Goal: Task Accomplishment & Management: Use online tool/utility

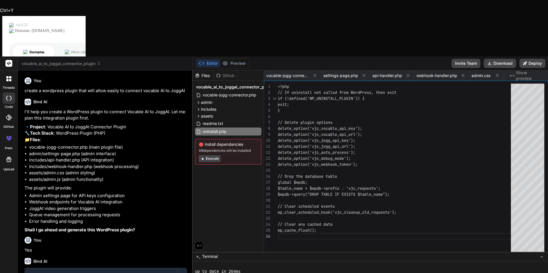
scroll to position [125, 0]
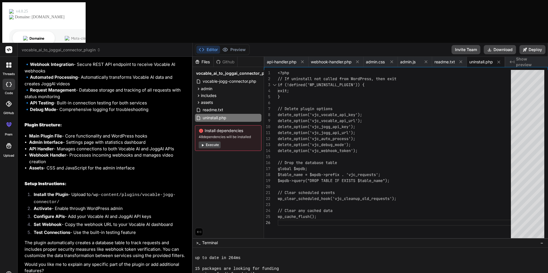
click at [32, 47] on span "vocable_ai_to_joggai_connector_plugin" at bounding box center [61, 50] width 79 height 6
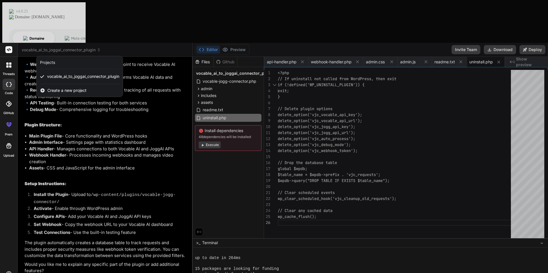
click at [50, 88] on span "Create a new project" at bounding box center [66, 91] width 39 height 6
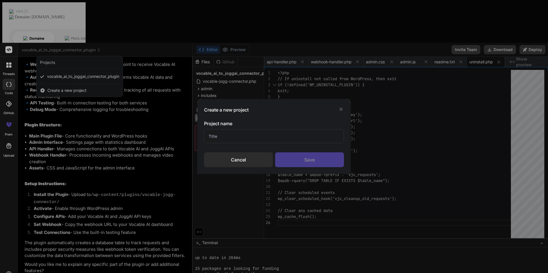
click at [230, 138] on input "text" at bounding box center [274, 136] width 140 height 14
type input "Candy Crush"
click at [297, 155] on div "Save" at bounding box center [309, 159] width 69 height 15
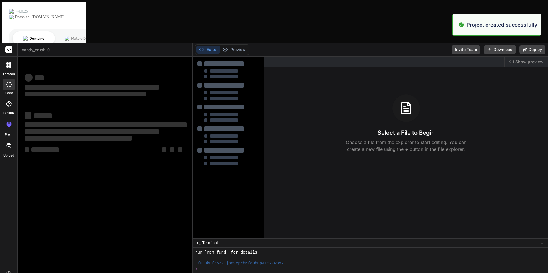
scroll to position [146, 0]
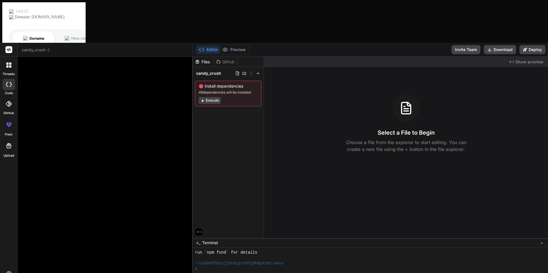
click at [8, 63] on icon at bounding box center [7, 64] width 2 height 2
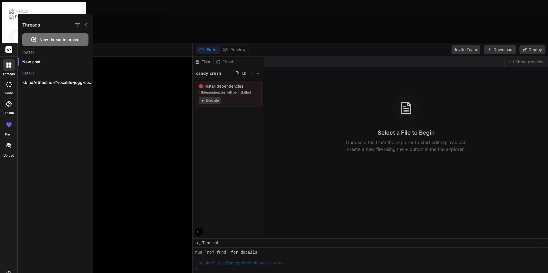
click at [47, 41] on span "New thread in project" at bounding box center [59, 40] width 41 height 6
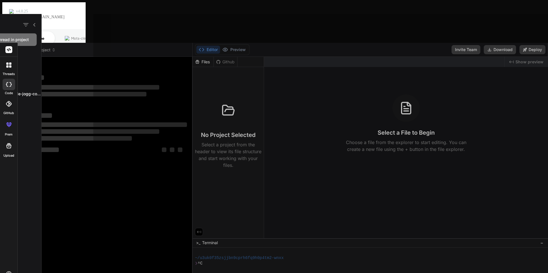
scroll to position [168, 0]
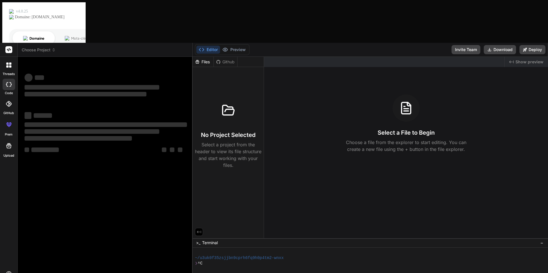
type textarea "x"
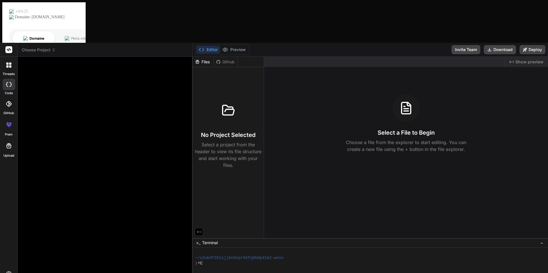
type textarea "C"
type textarea "x"
type textarea "Cr"
type textarea "x"
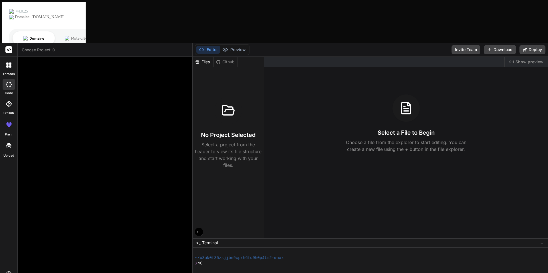
type textarea "Cré"
type textarea "x"
type textarea "Créa"
type textarea "x"
type textarea "Créat"
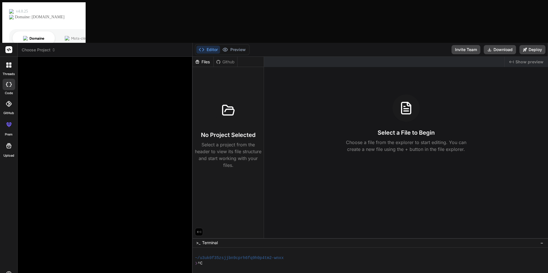
type textarea "x"
type textarea "Créate"
type textarea "x"
type textarea "Créate"
click at [9, 59] on div at bounding box center [9, 65] width 12 height 12
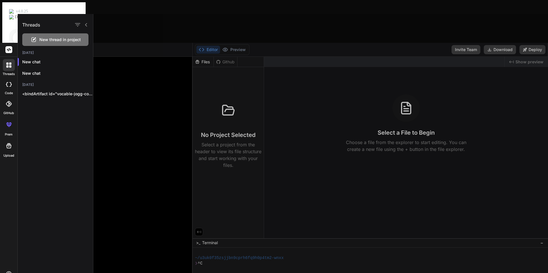
click at [8, 48] on icon at bounding box center [9, 49] width 4 height 3
click at [12, 46] on rect at bounding box center [8, 49] width 7 height 7
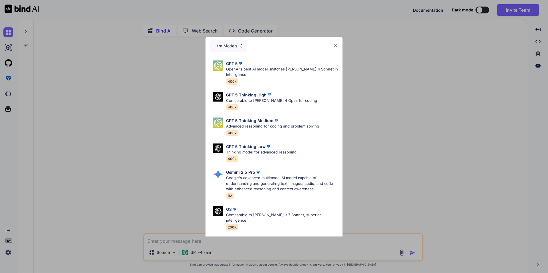
click at [242, 50] on div "Ultra Models" at bounding box center [228, 46] width 37 height 13
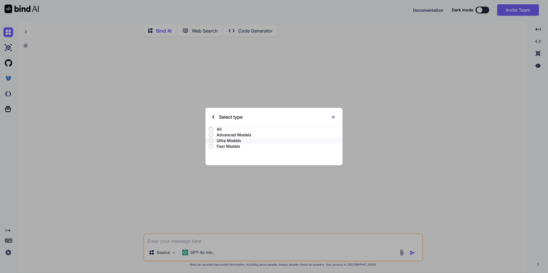
click at [332, 117] on img at bounding box center [333, 117] width 5 height 5
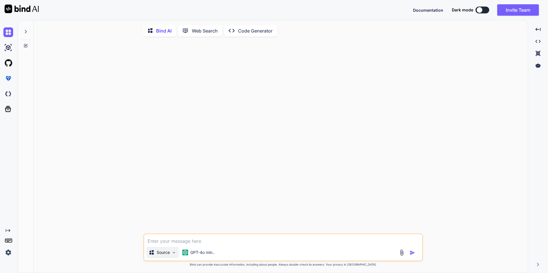
click at [172, 255] on img at bounding box center [174, 252] width 5 height 5
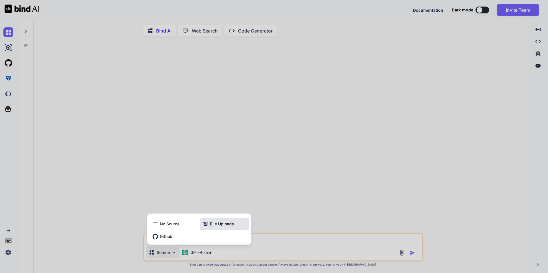
click at [211, 227] on span "File Uploads" at bounding box center [222, 224] width 24 height 6
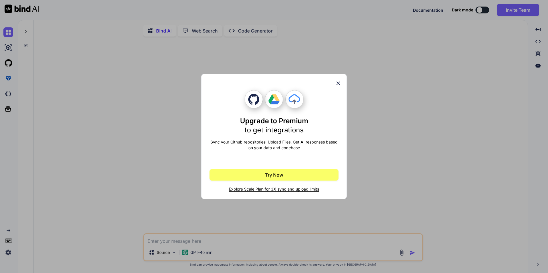
click at [337, 84] on icon at bounding box center [339, 84] width 4 height 4
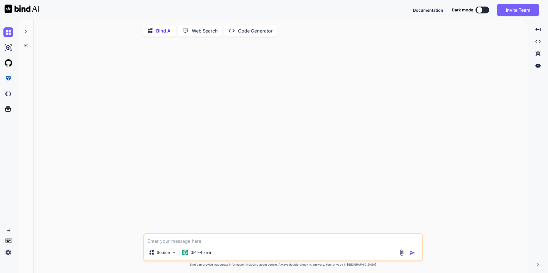
click at [253, 33] on p "Code Generator" at bounding box center [255, 30] width 35 height 7
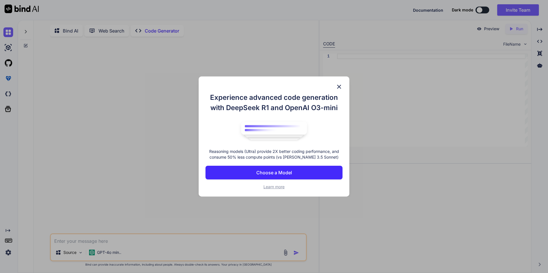
click at [341, 84] on img at bounding box center [339, 86] width 7 height 7
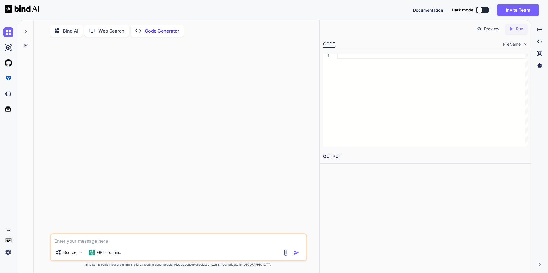
drag, startPoint x: 97, startPoint y: 239, endPoint x: 102, endPoint y: 227, distance: 13.1
click at [97, 239] on textarea at bounding box center [178, 239] width 255 height 10
type textarea "x"
type textarea "g"
type textarea "x"
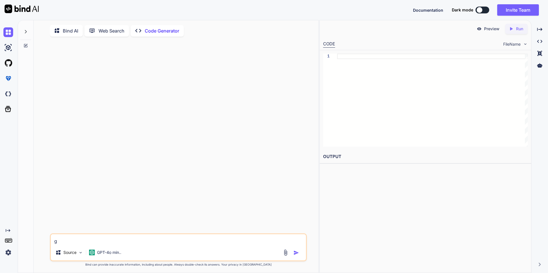
type textarea "gi"
type textarea "x"
type textarea "giv"
type textarea "x"
type textarea "give"
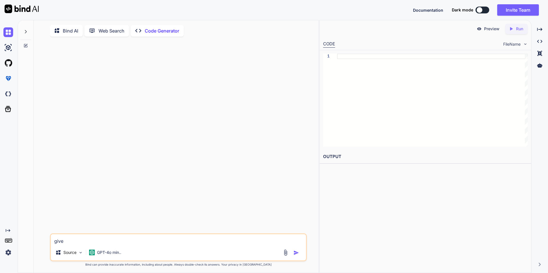
type textarea "x"
type textarea "give m"
type textarea "x"
type textarea "give me"
type textarea "x"
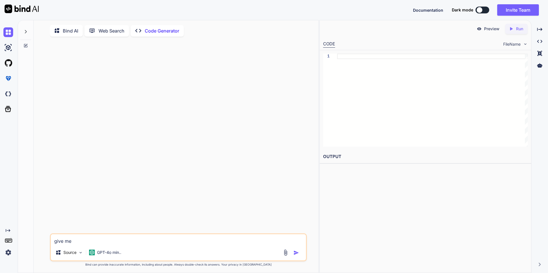
type textarea "give me"
type textarea "x"
type textarea "give me a"
type textarea "x"
type textarea "give me an"
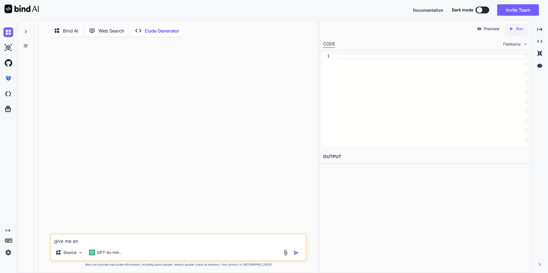
type textarea "x"
type textarea "give me an"
type textarea "x"
type textarea "give me an a"
type textarea "x"
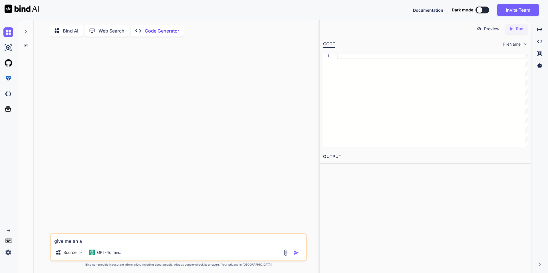
type textarea "give me an ap"
type textarea "x"
type textarea "give me an app"
type textarea "x"
type textarea "give me an appl"
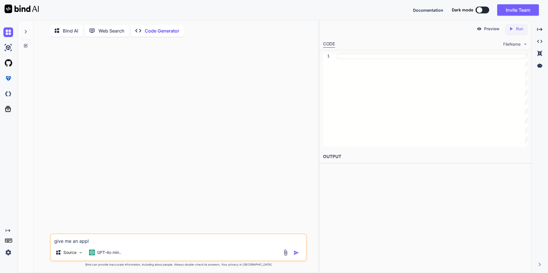
type textarea "x"
type textarea "give me an appli"
type textarea "x"
type textarea "give me an applic"
type textarea "x"
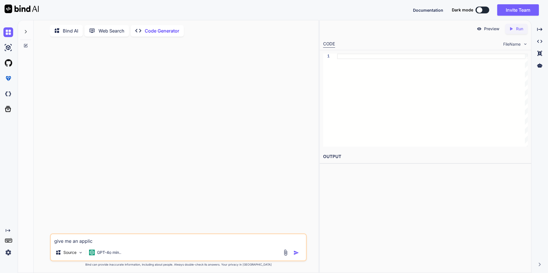
type textarea "give me an applica"
type textarea "x"
type textarea "give me an applicat"
type textarea "x"
type textarea "give me an applicatio"
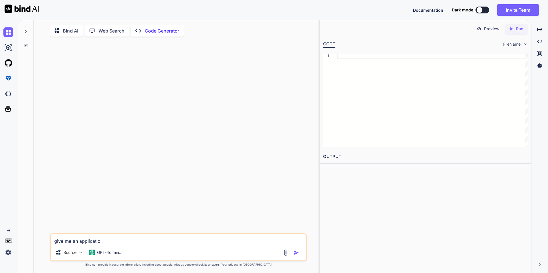
type textarea "x"
type textarea "give me an application"
type textarea "x"
type textarea "give me an application"
type textarea "x"
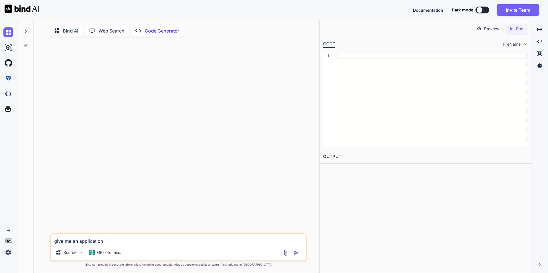
type textarea "give me an application t"
type textarea "x"
type textarea "give me an application th"
type textarea "x"
type textarea "give me an application tha"
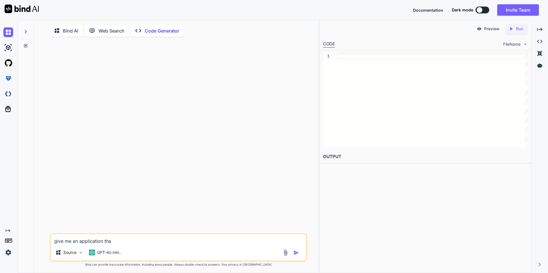
type textarea "x"
type textarea "give me an application that"
type textarea "x"
type textarea "give me an application that c"
type textarea "x"
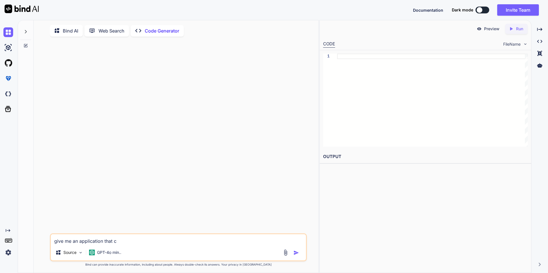
type textarea "give me an application that ca"
type textarea "x"
type textarea "give me an application that can"
type textarea "x"
type textarea "give me an application that can"
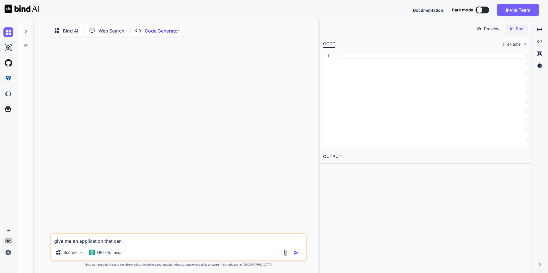
type textarea "x"
type textarea "give me an application that can o"
type textarea "x"
type textarea "give me an application that can op"
type textarea "x"
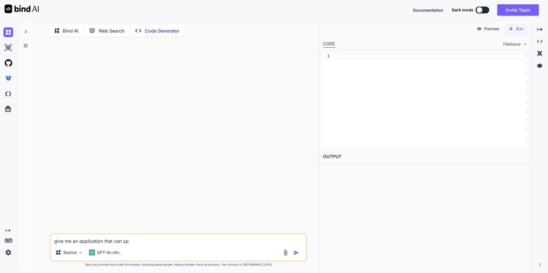
type textarea "give me an application that can ope"
type textarea "x"
type textarea "give me an application that can open"
type textarea "x"
type textarea "give me an application that can open"
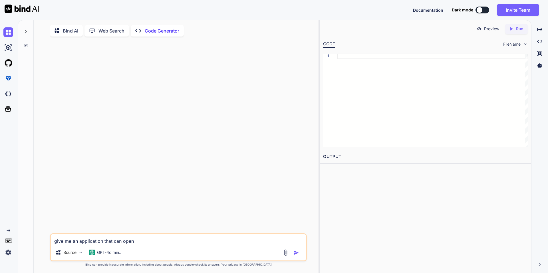
type textarea "x"
type textarea "give me an application that can open w"
type textarea "x"
type textarea "give me an application that can open wi"
type textarea "x"
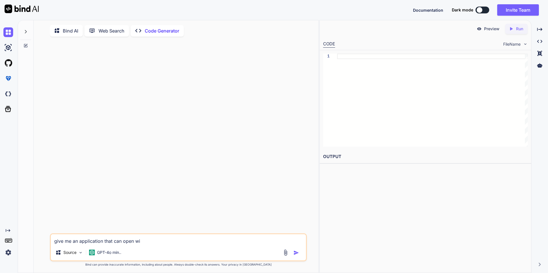
type textarea "give me an application that can open win"
type textarea "x"
type textarea "give me an application that can open wind"
type textarea "x"
type textarea "give me an application that can open windo"
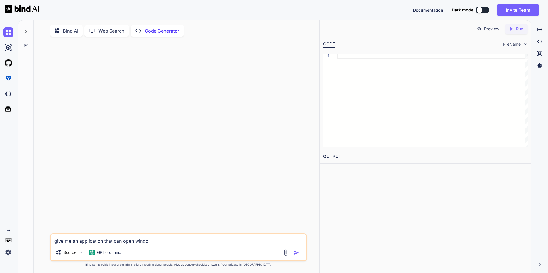
type textarea "x"
type textarea "give me an application that can open window"
type textarea "x"
type textarea "give me an application that can open windows"
type textarea "x"
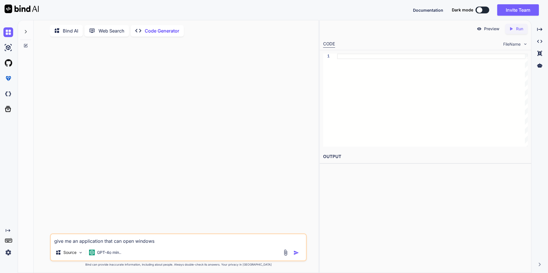
type textarea "give me an application that can open windows"
type textarea "x"
type textarea "give me an application that can open windows 1"
type textarea "x"
type textarea "give me an application that can open windows 10"
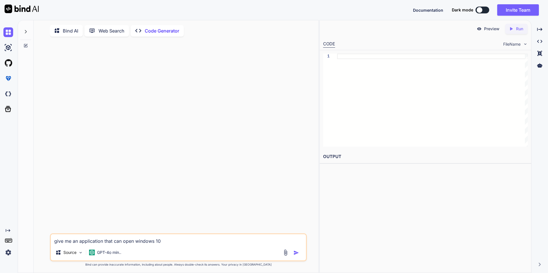
type textarea "x"
type textarea "give me an application that can open windows 10"
type textarea "x"
type textarea "give me an application that can open windows 10 s"
type textarea "x"
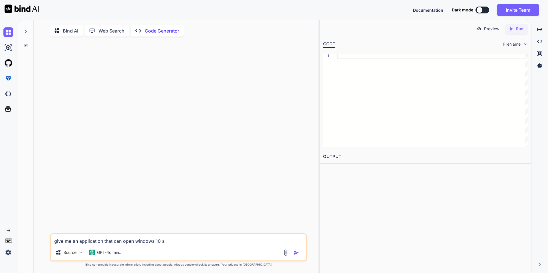
type textarea "give me an application that can open windows 10 se"
type textarea "x"
type textarea "give me an application that can open windows 10 set"
type textarea "x"
type textarea "give me an application that can open windows 10 sett"
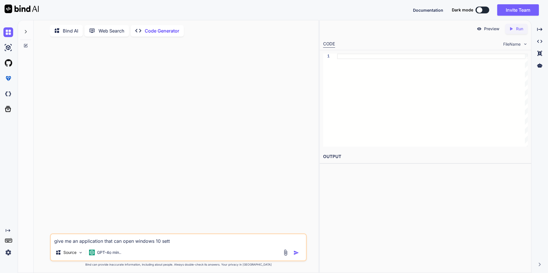
type textarea "x"
type textarea "give me an application that can open windows 10 setti"
type textarea "x"
type textarea "give me an application that can open windows 10 settin"
type textarea "x"
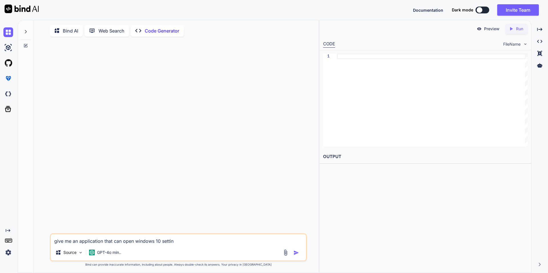
type textarea "give me an application that can open windows 10 setting"
type textarea "x"
type textarea "give me an application that can open windows 10 settings"
type textarea "x"
type textarea "give me an application that can open windows 10 settings"
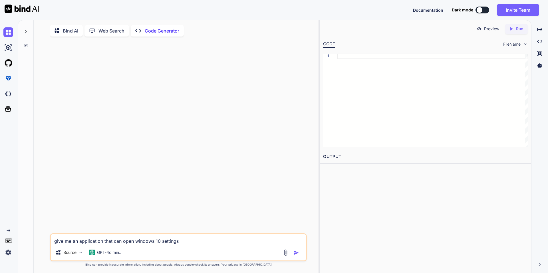
type textarea "x"
type textarea "give me an application that can open windows 10 settings a"
type textarea "x"
type textarea "give me an application that can open windows 10 settings an"
type textarea "x"
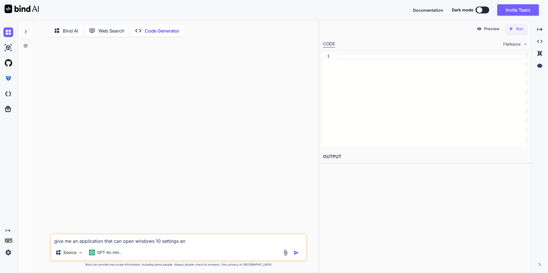
type textarea "give me an application that can open windows 10 settings and"
type textarea "x"
type textarea "give me an application that can open windows 10 settings and"
type textarea "x"
type textarea "give me an application that can open windows 10 settings and s"
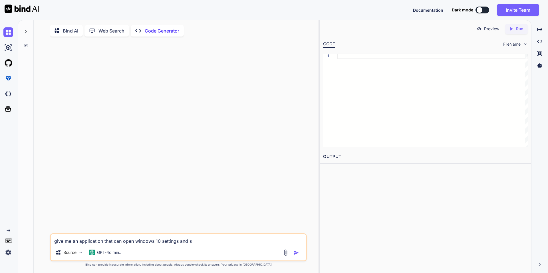
type textarea "x"
type textarea "give me an application that can open windows 10 settings and sw"
type textarea "x"
type textarea "give me an application that can open windows 10 settings and swi"
type textarea "x"
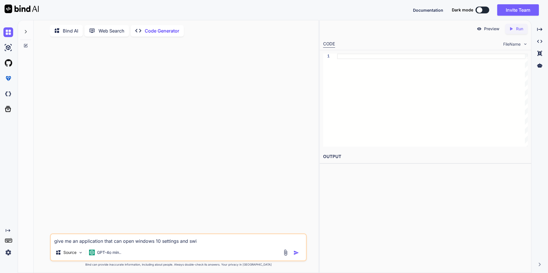
type textarea "give me an application that can open windows 10 settings and swit"
type textarea "x"
type textarea "give me an application that can open windows 10 settings and switc"
type textarea "x"
type textarea "give me an application that can open windows 10 settings and switch"
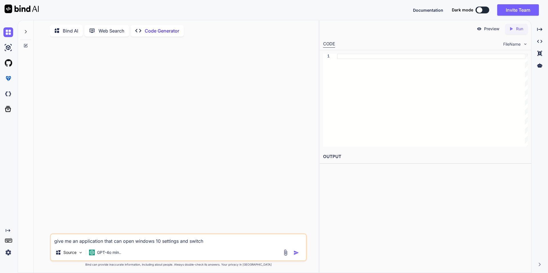
type textarea "x"
type textarea "give me an application that can open windows 10 settings and switch"
type textarea "x"
type textarea "give me an application that can open windows 10 settings and switch o"
type textarea "x"
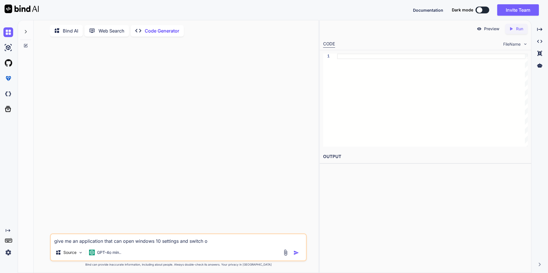
type textarea "give me an application that can open windows 10 settings and switch on"
type textarea "x"
type textarea "give me an application that can open windows 10 settings and switch on/"
type textarea "x"
type textarea "give me an application that can open windows 10 settings and switch on/o"
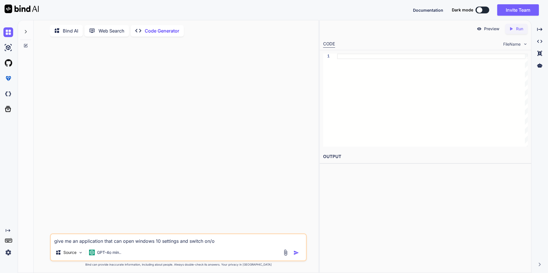
type textarea "x"
type textarea "give me an application that can open windows 10 settings and switch on/of"
type textarea "x"
type textarea "give me an application that can open windows 10 settings and switch on/off"
type textarea "x"
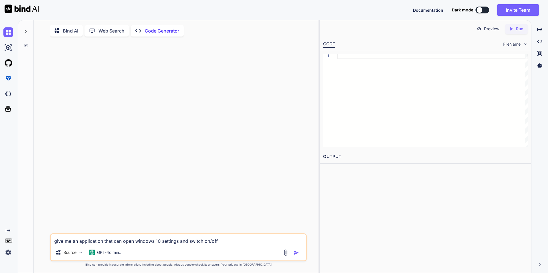
type textarea "give me an application that can open windows 10 settings and switch on/off"
type textarea "x"
type textarea "give me an application that can open windows 10 settings and gswitch on/off"
type textarea "x"
type textarea "give me an application that can open windows 10 settings and giswitch on/off"
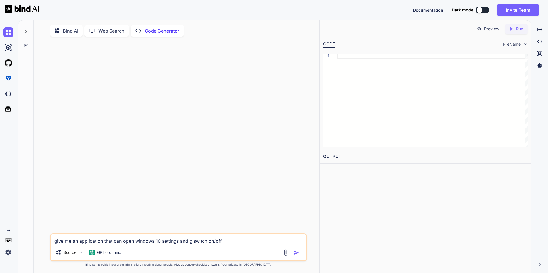
type textarea "x"
type textarea "give me an application that can open windows 10 settings and givswitch on/off"
type textarea "x"
type textarea "give me an application that can open windows 10 settings and giveswitch on/off"
type textarea "x"
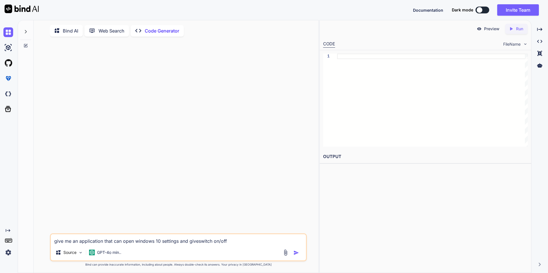
type textarea "give me an application that can open windows 10 settings and give switch on/off"
type textarea "x"
type textarea "give me an application that can open windows 10 settings and give tswitch on/off"
type textarea "x"
type textarea "give me an application that can open windows 10 settings and give thswitch on/o…"
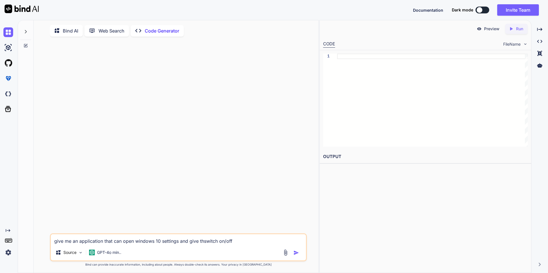
type textarea "x"
type textarea "give me an application that can open windows 10 settings and give theswitch on/…"
type textarea "x"
type textarea "give me an application that can open windows 10 settings and give the uswitch o…"
type textarea "x"
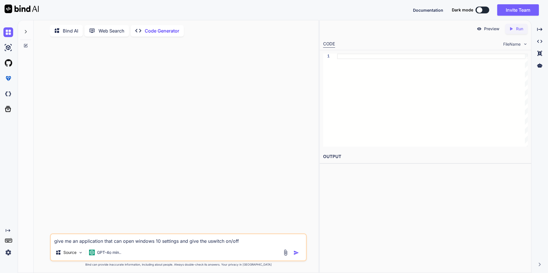
type textarea "give me an application that can open windows 10 settings and give the usswitch …"
type textarea "x"
type textarea "give me an application that can open windows 10 settings and give the useswitch…"
type textarea "x"
type textarea "give me an application that can open windows 10 settings and give the userswitc…"
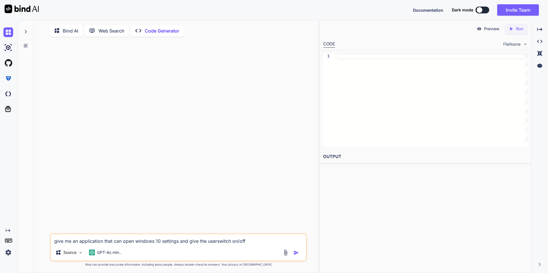
type textarea "x"
type textarea "give me an application that can open windows 10 settings and give the user swit…"
type textarea "x"
type textarea "give me an application that can open windows 10 settings and give the user tswi…"
type textarea "x"
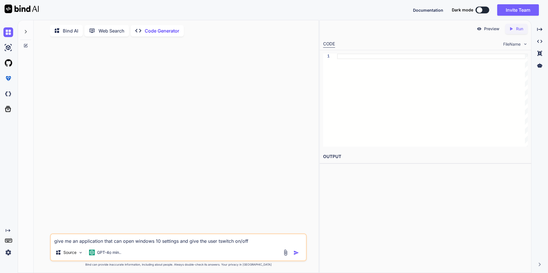
type textarea "give me an application that can open windows 10 settings and give the user thsw…"
type textarea "x"
type textarea "give me an application that can open windows 10 settings and give the user thes…"
type textarea "x"
type textarea "give me an application that can open windows 10 settings and give the user the …"
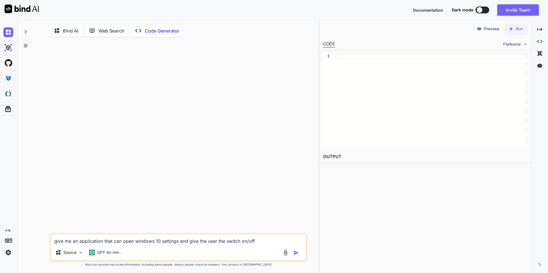
type textarea "x"
type textarea "give me an application that can open windows 10 settings and give the user the …"
type textarea "x"
type textarea "give me an application that can open windows 10 settings and give the user the …"
type textarea "x"
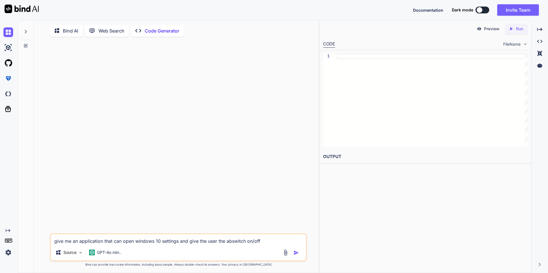
type textarea "give me an application that can open windows 10 settings and give the user the …"
type textarea "x"
type textarea "give me an application that can open windows 10 settings and give the user the …"
type textarea "x"
type textarea "give me an application that can open windows 10 settings and give the user the …"
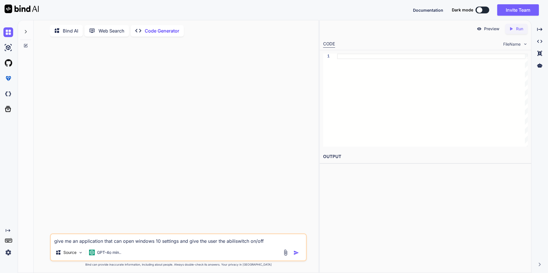
type textarea "x"
type textarea "give me an application that can open windows 10 settings and give the user the …"
type textarea "x"
type textarea "give me an application that can open windows 10 settings and give the user the …"
type textarea "x"
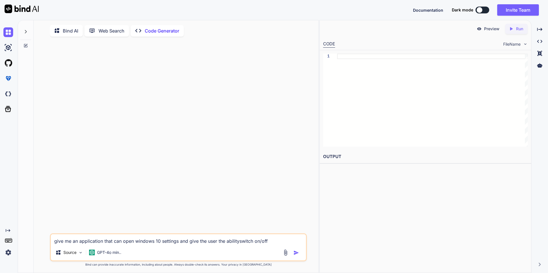
type textarea "give me an application that can open windows 10 settings and give the user the …"
type textarea "x"
type textarea "give me an application that can open windows 10 settings and give the user the …"
type textarea "x"
type textarea "give me an application that can open windows 10 settings and give the user the …"
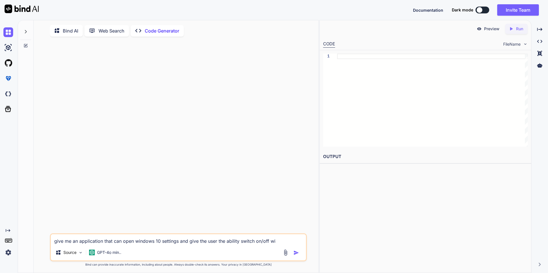
type textarea "x"
type textarea "give me an application that can open windows 10 settings and give the user the …"
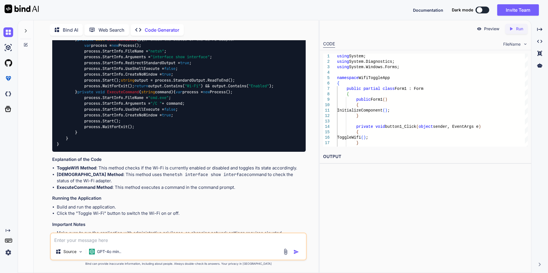
scroll to position [400, 0]
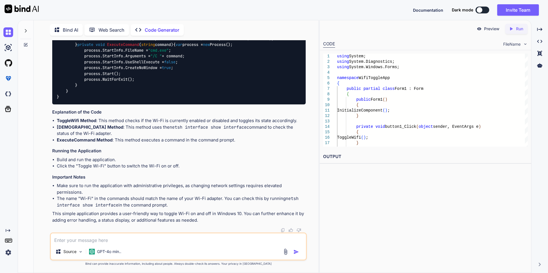
click at [513, 30] on icon "Created with Pixso." at bounding box center [511, 28] width 5 height 5
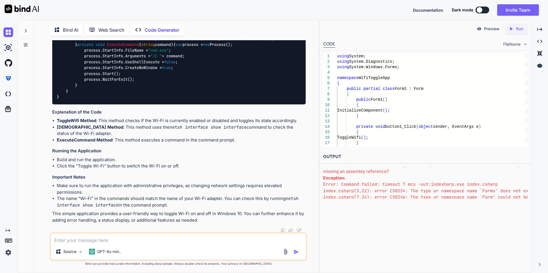
scroll to position [31, 0]
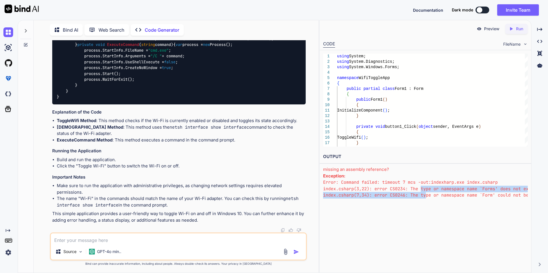
click at [422, 188] on pre "Error: Command failed: timeout 7 mcs -out:indexharp.exe index.csharp index.csha…" at bounding box center [425, 188] width 205 height 19
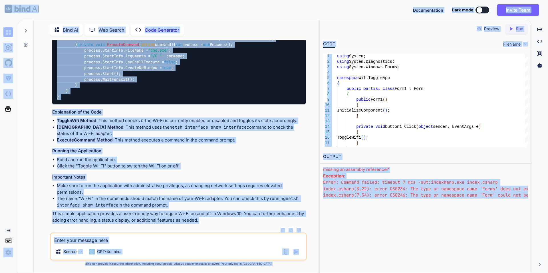
click at [366, 179] on pre "Error: Command failed: timeout 7 mcs -out:indexharp.exe index.csharp index.csha…" at bounding box center [425, 188] width 205 height 19
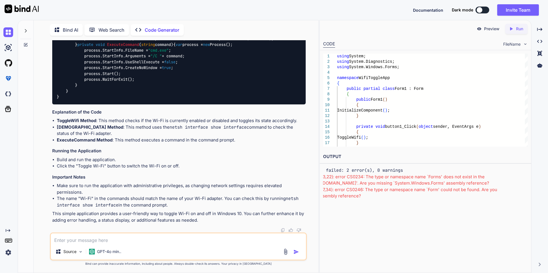
scroll to position [0, 0]
drag, startPoint x: 412, startPoint y: 190, endPoint x: 325, endPoint y: 154, distance: 94.3
click at [325, 154] on div "OUTPUT Compilation failed: 2 error(s), 0 warnings index.csharp(3,22): error CS0…" at bounding box center [426, 174] width 212 height 49
click at [391, 184] on div "index.csharp(3,22): error CS0234: The type or namespace name `Forms' does not e…" at bounding box center [425, 187] width 205 height 26
click at [324, 174] on div "index.csharp(3,22): error CS0234: The type or namespace name `Forms' does not e…" at bounding box center [425, 187] width 205 height 26
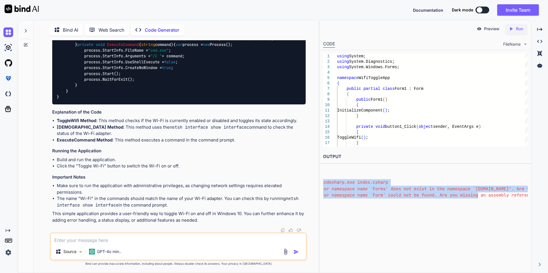
scroll to position [31, 219]
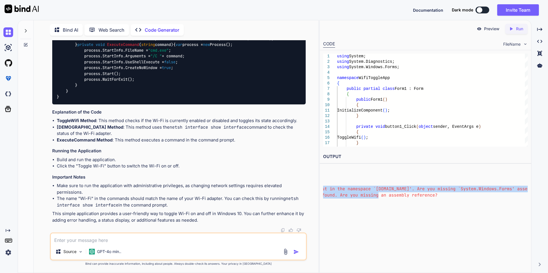
click at [530, 189] on div "OUTPUT Compilation failed: 2 error(s), 0 warnings index.csharp(3,22): error CS0…" at bounding box center [426, 174] width 212 height 49
click at [429, 188] on div "Compilation failed: 2 error(s), 0 warnings index.csharp(3,22): error CS0234: Th…" at bounding box center [425, 182] width 205 height 31
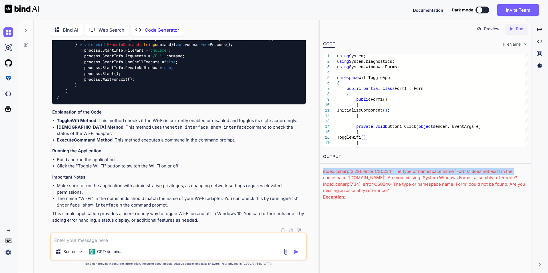
scroll to position [0, 0]
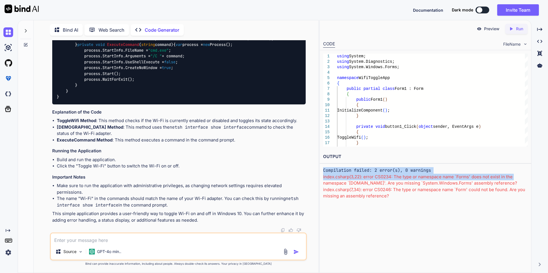
click at [323, 169] on div "OUTPUT Compilation failed: 2 error(s), 0 warnings index.csharp(3,22): error CS0…" at bounding box center [426, 174] width 212 height 49
click at [325, 171] on pre "Compilation failed: 2 error(s), 0 warnings" at bounding box center [425, 170] width 205 height 7
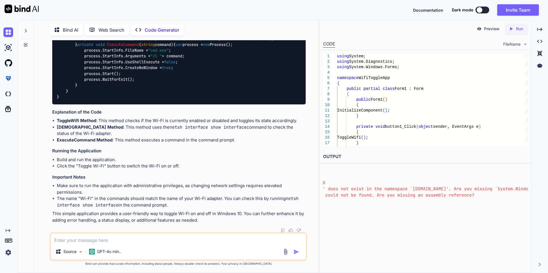
scroll to position [31, 233]
drag, startPoint x: 323, startPoint y: 169, endPoint x: 420, endPoint y: 194, distance: 100.0
click at [420, 194] on div "Compilation failed: 2 error(s), 0 warnings index.csharp(3,22): error CS0234: Th…" at bounding box center [425, 182] width 205 height 31
copy div "Compilation failed: 2 error(s), 0 warnings index.csharp(3,22): error CS0234: Th…"
click at [157, 240] on textarea at bounding box center [178, 238] width 255 height 10
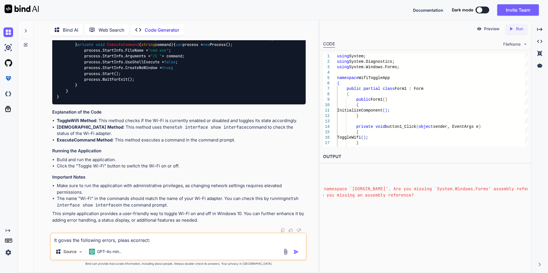
paste textarea "Compilation failed: 2 error(s), 0 warnings index.csharp(3,22): error CS0234: Th…"
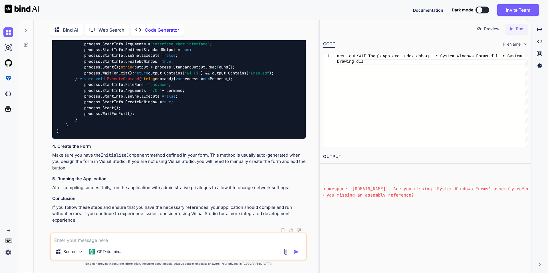
scroll to position [1182, 0]
click at [490, 27] on p "Preview" at bounding box center [491, 29] width 15 height 6
click at [541, 42] on icon "Created with Pixso." at bounding box center [539, 41] width 5 height 5
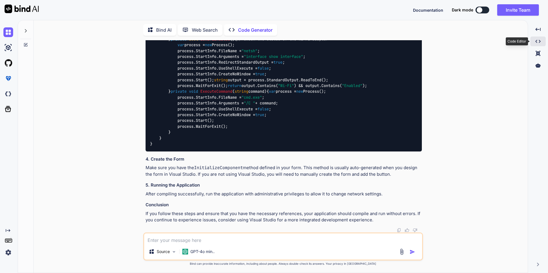
scroll to position [1163, 0]
click at [541, 43] on icon "Created with Pixso." at bounding box center [538, 41] width 5 height 5
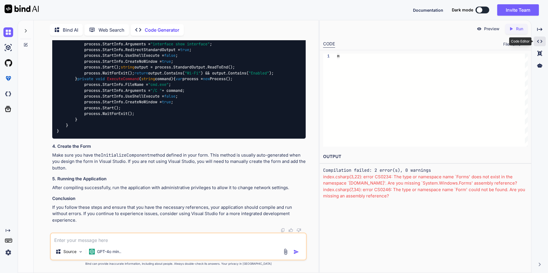
scroll to position [1182, 0]
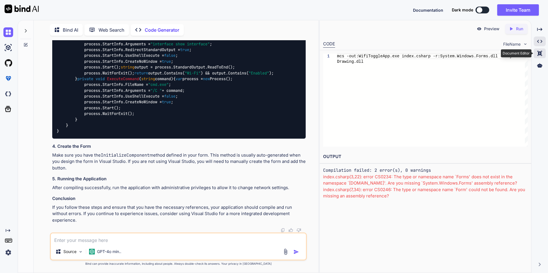
click at [539, 53] on icon "Created with Pixso." at bounding box center [539, 53] width 5 height 5
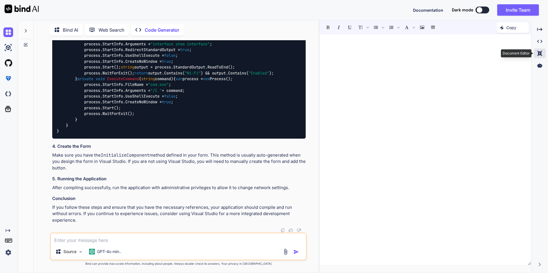
click at [539, 53] on icon "Created with Pixso." at bounding box center [539, 53] width 5 height 5
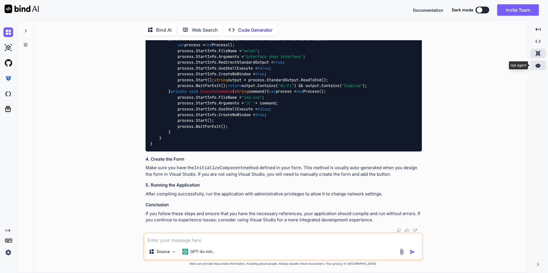
click at [540, 67] on icon at bounding box center [538, 65] width 5 height 5
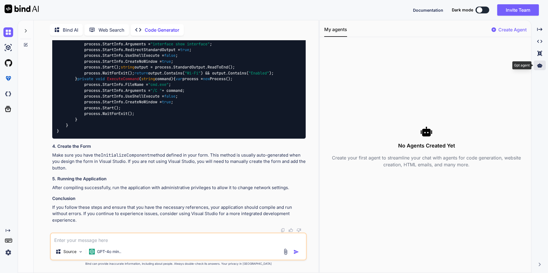
scroll to position [1182, 0]
click at [496, 30] on div "Create Agent" at bounding box center [509, 31] width 35 height 10
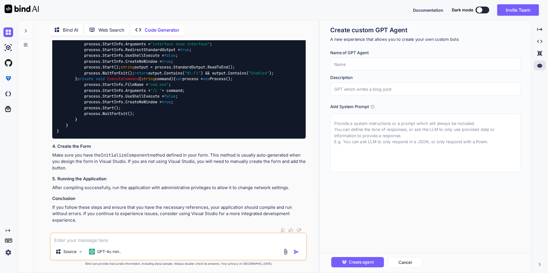
click at [115, 27] on p "Web Search" at bounding box center [111, 30] width 26 height 7
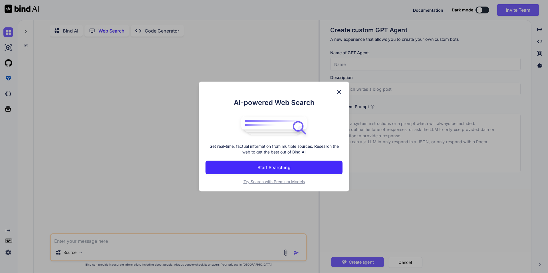
scroll to position [2, 0]
click at [113, 30] on div "AI-powered Web Search Get real-time, factual information from multiple sources.…" at bounding box center [274, 136] width 548 height 273
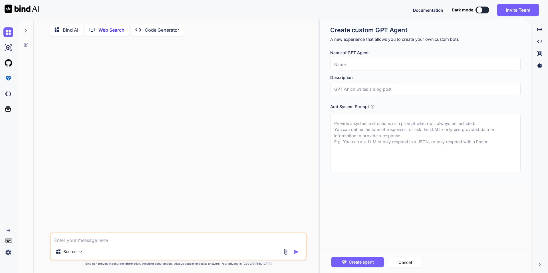
click at [113, 30] on p "Web Search" at bounding box center [111, 30] width 26 height 7
click at [155, 30] on p "Code Generator" at bounding box center [162, 30] width 35 height 7
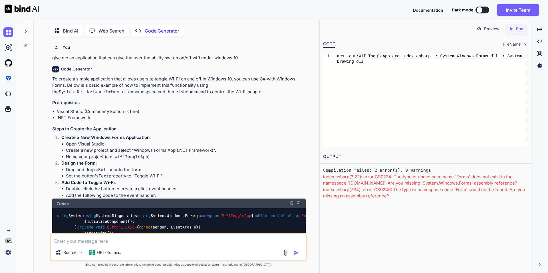
scroll to position [2, 0]
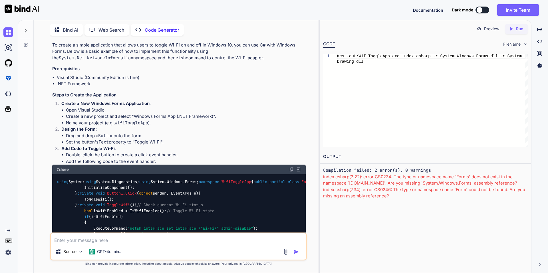
click at [110, 30] on p "Web Search" at bounding box center [111, 30] width 26 height 7
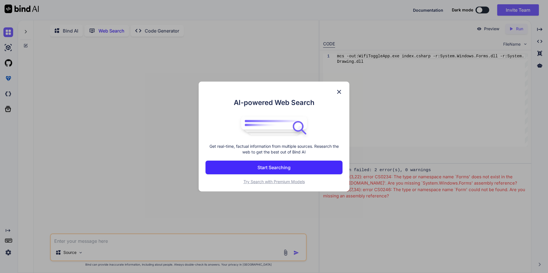
scroll to position [2, 0]
click at [69, 26] on div "AI-powered Web Search Get real-time, factual information from multiple sources.…" at bounding box center [274, 136] width 548 height 273
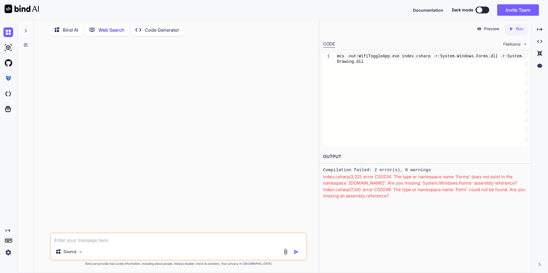
click at [69, 27] on p "Bind AI" at bounding box center [70, 30] width 15 height 7
click at [11, 47] on img at bounding box center [8, 48] width 10 height 10
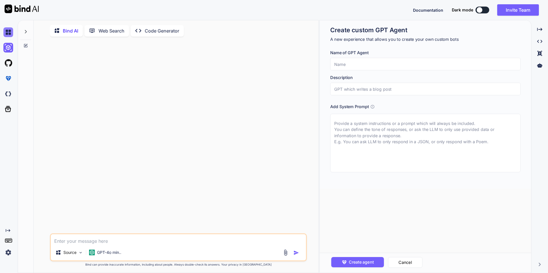
click at [12, 35] on img at bounding box center [8, 32] width 10 height 10
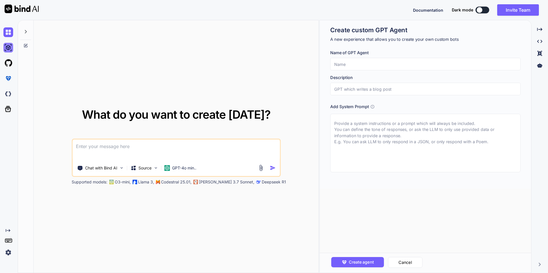
click at [11, 47] on img at bounding box center [8, 48] width 10 height 10
click at [10, 61] on img at bounding box center [8, 63] width 10 height 10
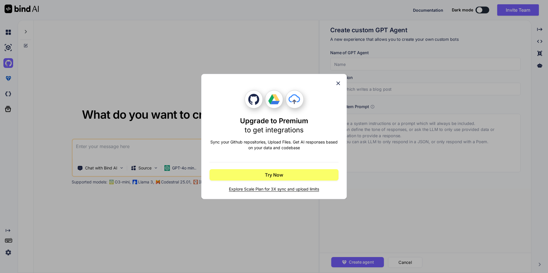
click at [338, 83] on icon at bounding box center [339, 84] width 4 height 4
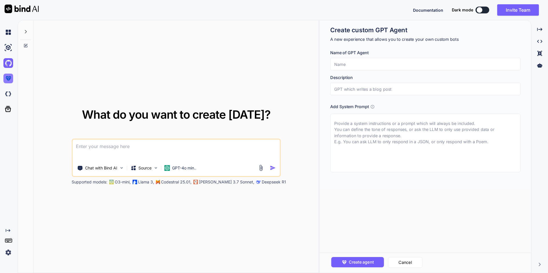
click at [6, 78] on img at bounding box center [8, 79] width 10 height 10
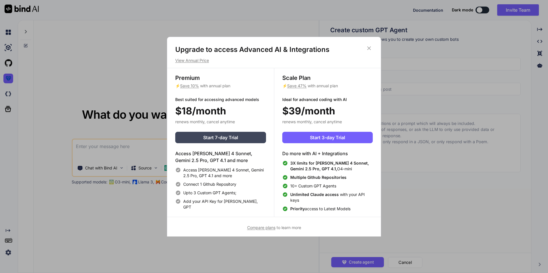
click at [369, 48] on icon at bounding box center [369, 48] width 4 height 4
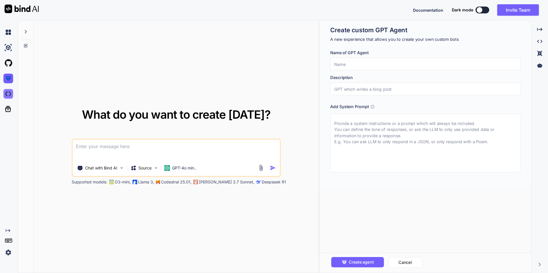
click at [5, 96] on img at bounding box center [8, 94] width 10 height 10
click at [214, 144] on textarea at bounding box center [176, 150] width 207 height 21
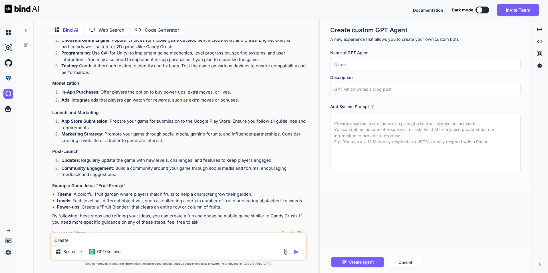
scroll to position [184, 0]
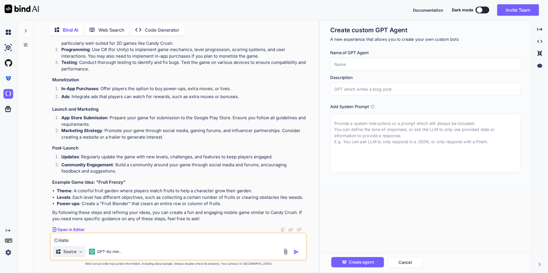
click at [81, 253] on img at bounding box center [80, 251] width 5 height 5
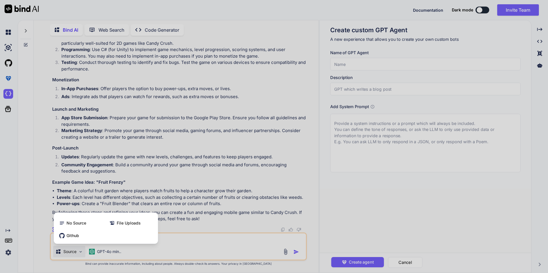
click at [159, 211] on div at bounding box center [274, 136] width 548 height 273
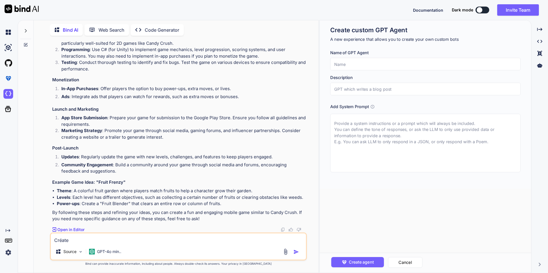
click at [166, 31] on p "Code Generator" at bounding box center [162, 30] width 35 height 7
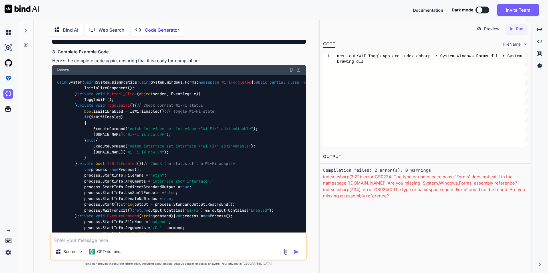
scroll to position [683, 0]
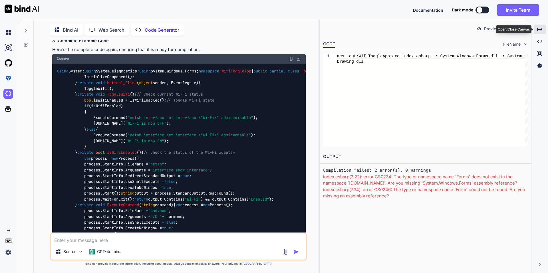
click at [542, 31] on div "Created with Pixso." at bounding box center [540, 30] width 12 height 10
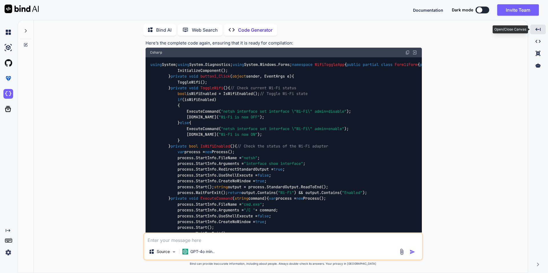
scroll to position [677, 0]
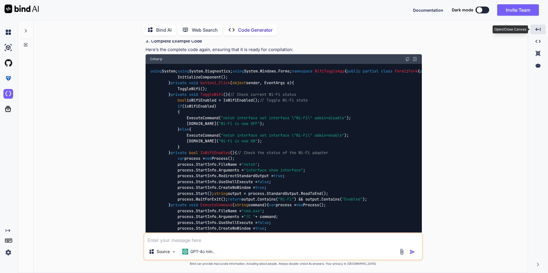
click at [542, 31] on div "Created with Pixso." at bounding box center [537, 30] width 15 height 10
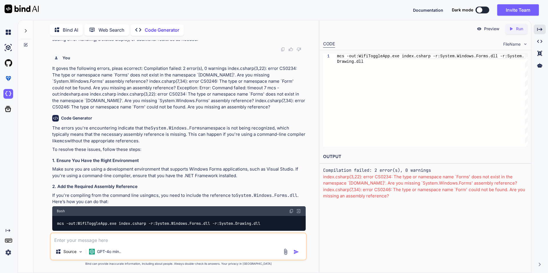
scroll to position [542, 0]
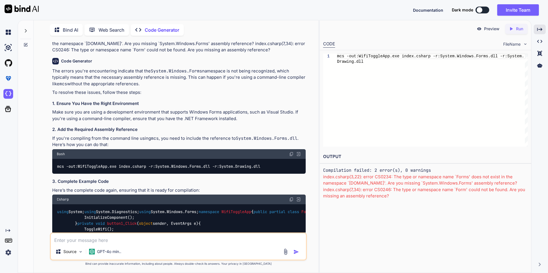
click at [521, 43] on div "FileName" at bounding box center [515, 44] width 25 height 6
click at [522, 45] on div "FileName" at bounding box center [515, 44] width 25 height 6
click at [75, 27] on p "Bind AI" at bounding box center [70, 30] width 15 height 7
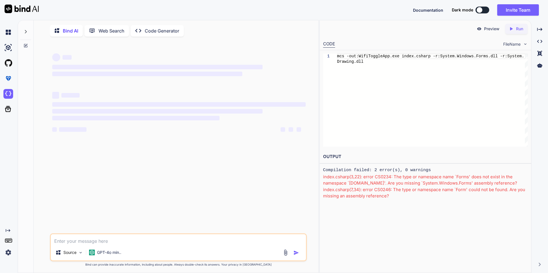
scroll to position [2, 0]
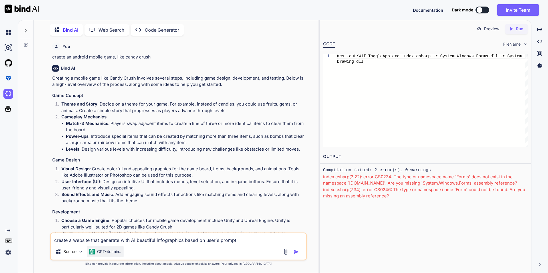
click at [100, 251] on p "GPT-4o min.." at bounding box center [109, 252] width 24 height 6
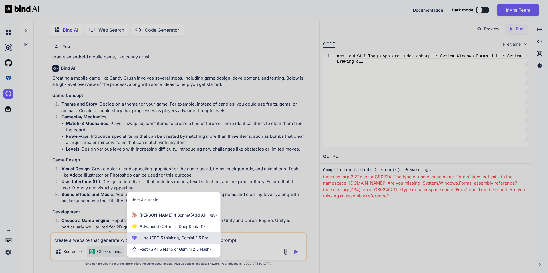
click at [163, 239] on span "(GPT-5 thinking, Gemini 2.5 Pro)" at bounding box center [179, 237] width 61 height 5
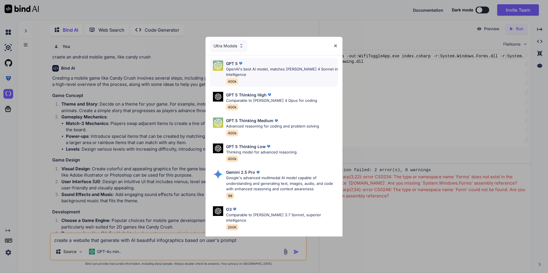
click at [261, 69] on p "OpenAI's best AI model, matches Claude 4 Sonnet in Intelligence" at bounding box center [282, 72] width 112 height 11
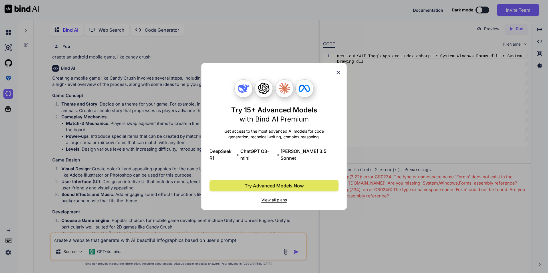
click at [285, 188] on button "Try Advanced Models Now" at bounding box center [274, 185] width 129 height 11
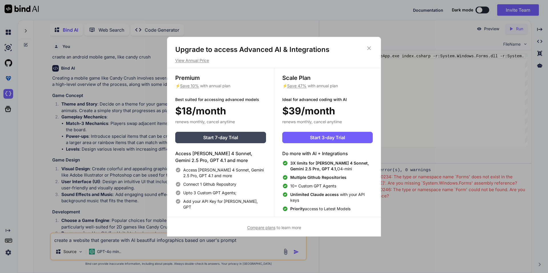
click at [369, 49] on icon at bounding box center [369, 48] width 6 height 6
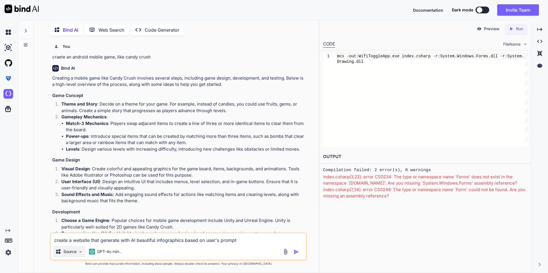
click at [73, 255] on div "Source" at bounding box center [69, 251] width 32 height 11
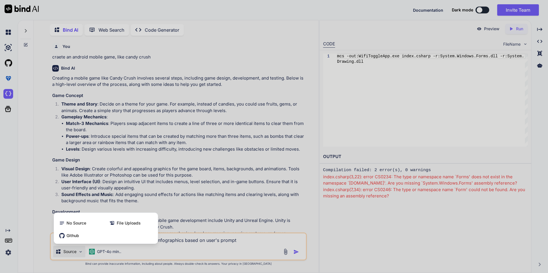
click at [138, 251] on div at bounding box center [274, 136] width 548 height 273
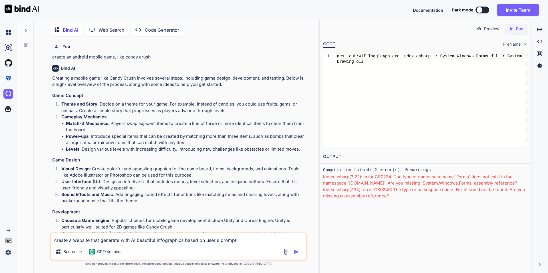
click at [294, 252] on img "button" at bounding box center [296, 252] width 6 height 6
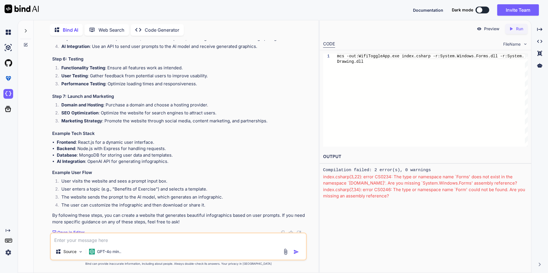
scroll to position [642, 0]
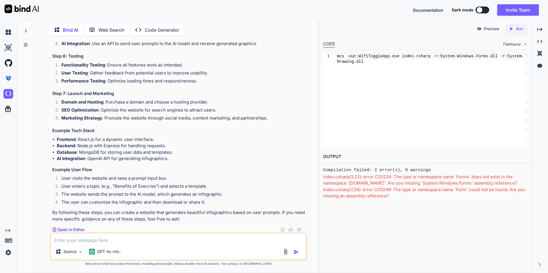
click at [62, 232] on p "Open in Editor" at bounding box center [70, 230] width 27 height 6
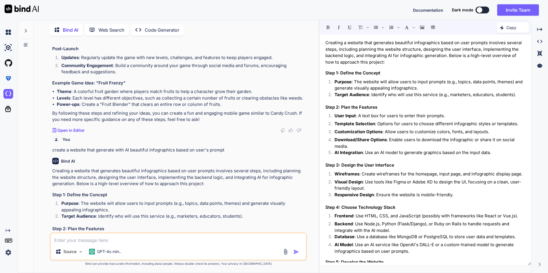
scroll to position [285, 0]
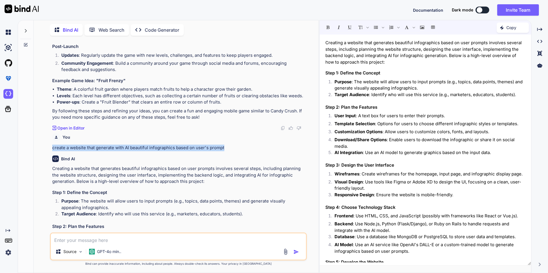
drag, startPoint x: 226, startPoint y: 146, endPoint x: 51, endPoint y: 146, distance: 175.6
click at [51, 147] on div "You craete an android mobile game, like candy crush Bind AI Creating a mobile g…" at bounding box center [179, 136] width 256 height 192
copy p "create a website that generate with AI beautiful infographics based on user's p…"
click at [149, 30] on p "Code Generator" at bounding box center [162, 30] width 35 height 7
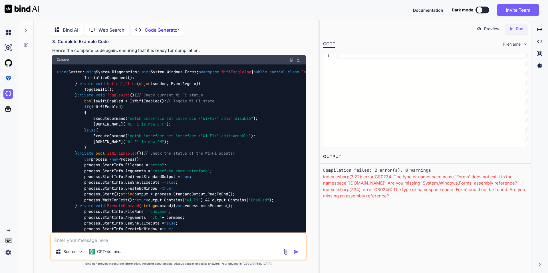
scroll to position [683, 0]
click at [298, 16] on img at bounding box center [298, 13] width 5 height 5
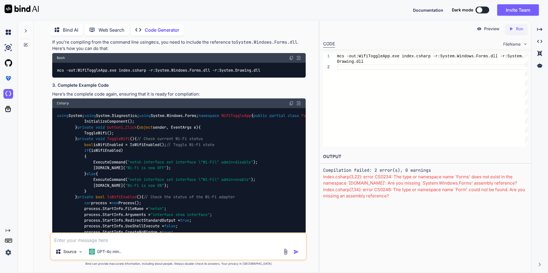
scroll to position [714, 0]
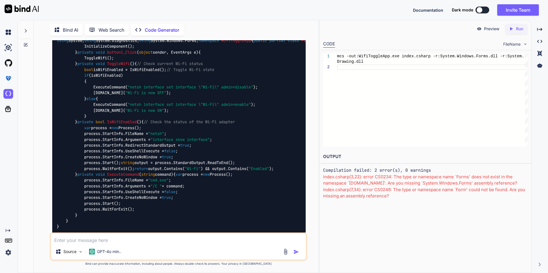
click at [123, 240] on textarea at bounding box center [178, 238] width 255 height 10
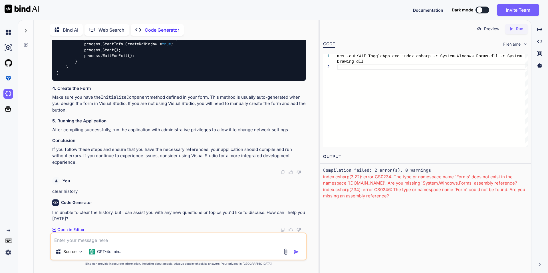
scroll to position [1240, 0]
paste textarea "create a website that generate with AI beautiful infographics based on user's p…"
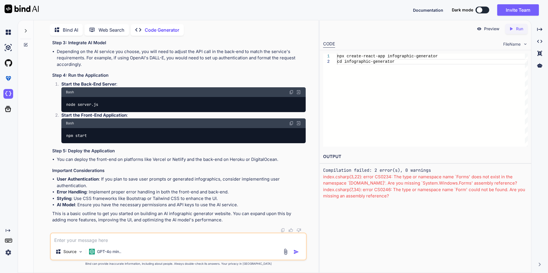
scroll to position [2119, 0]
click at [496, 34] on div "Preview Created with Pixso. Run" at bounding box center [426, 28] width 212 height 17
click at [495, 31] on p "Preview" at bounding box center [491, 29] width 15 height 6
click at [523, 29] on p "Run" at bounding box center [519, 29] width 7 height 6
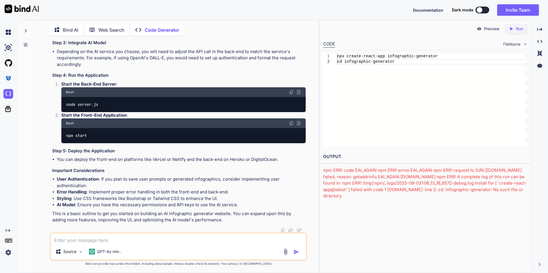
click at [63, 239] on textarea at bounding box center [178, 238] width 255 height 10
paste textarea "create a website that generate with AI beautiful infographics based on user's p…"
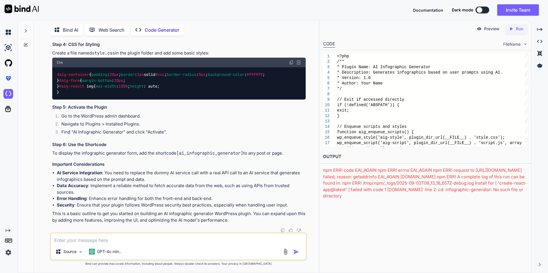
scroll to position [2629, 0]
click at [518, 43] on span "FileName" at bounding box center [511, 44] width 17 height 6
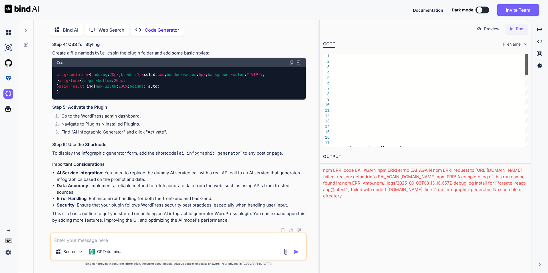
click at [525, 54] on div at bounding box center [526, 64] width 3 height 21
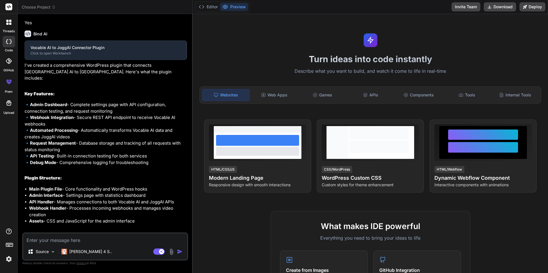
scroll to position [172, 0]
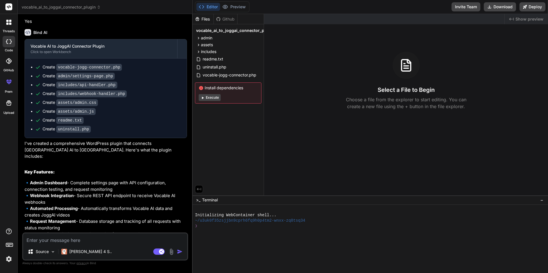
click at [94, 238] on textarea at bounding box center [105, 238] width 164 height 10
click at [11, 22] on icon at bounding box center [8, 22] width 5 height 5
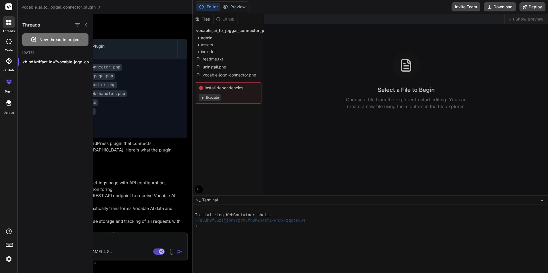
click at [43, 37] on span "New thread in project" at bounding box center [59, 40] width 41 height 6
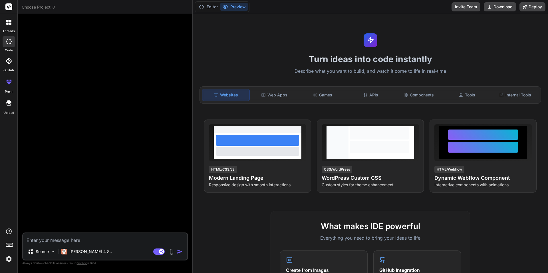
click at [7, 9] on rect at bounding box center [8, 6] width 7 height 7
drag, startPoint x: 8, startPoint y: 5, endPoint x: 9, endPoint y: 11, distance: 6.3
click at [9, 7] on rect at bounding box center [8, 6] width 7 height 7
click at [8, 19] on div at bounding box center [9, 22] width 12 height 12
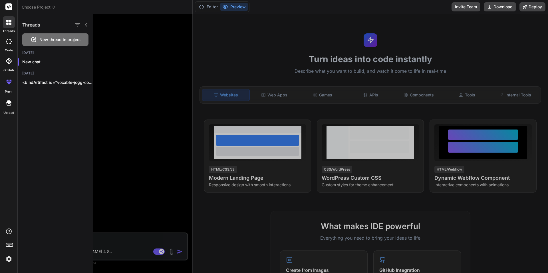
click at [11, 45] on div at bounding box center [9, 41] width 13 height 11
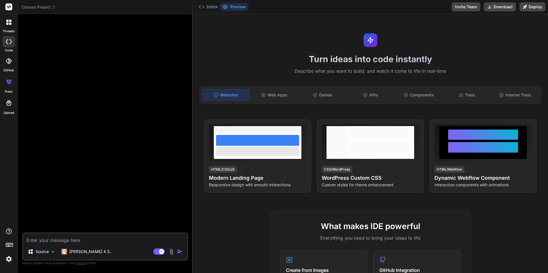
type textarea "x"
click at [9, 244] on rect at bounding box center [9, 244] width 1 height 1
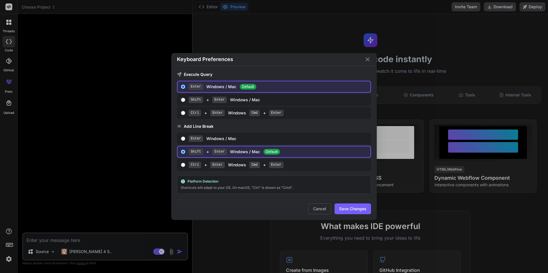
click at [366, 59] on icon "Close" at bounding box center [367, 59] width 7 height 7
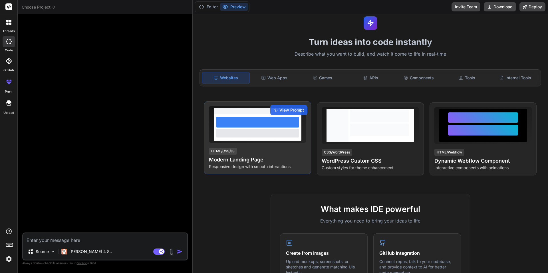
scroll to position [14, 0]
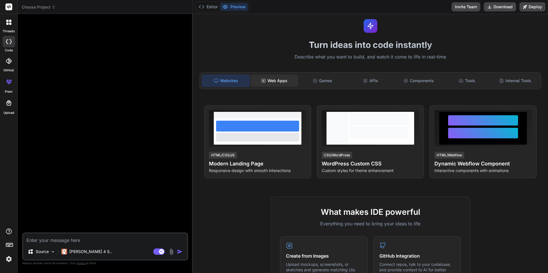
click at [265, 79] on icon at bounding box center [263, 80] width 5 height 5
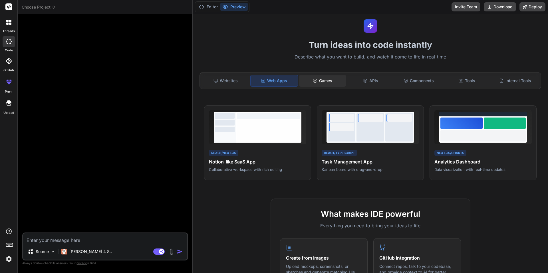
click at [311, 77] on div "Games" at bounding box center [322, 81] width 47 height 12
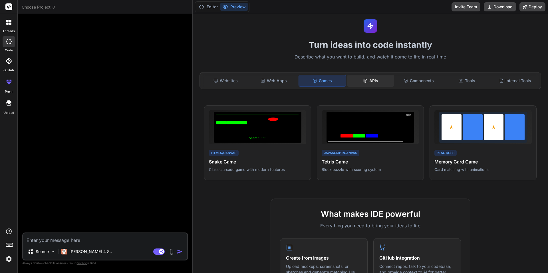
click at [366, 80] on div "APIs" at bounding box center [370, 81] width 47 height 12
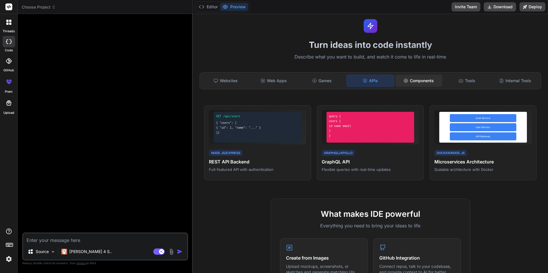
click at [407, 78] on div "Components" at bounding box center [418, 81] width 47 height 12
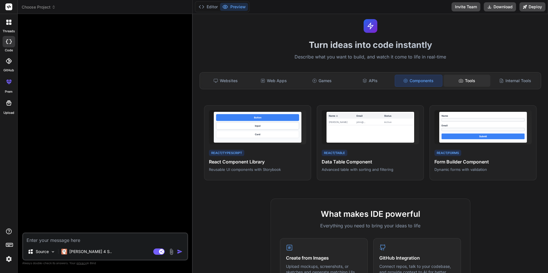
click at [464, 81] on div "Tools" at bounding box center [467, 81] width 47 height 12
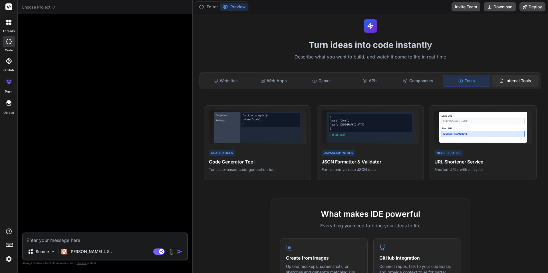
click at [501, 82] on div "Internal Tools" at bounding box center [515, 81] width 47 height 12
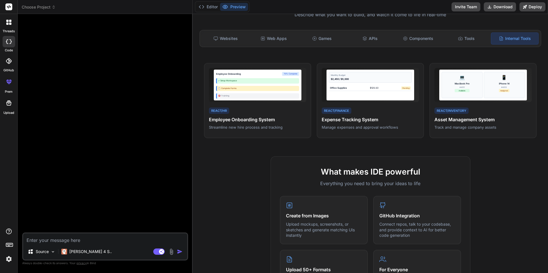
scroll to position [0, 0]
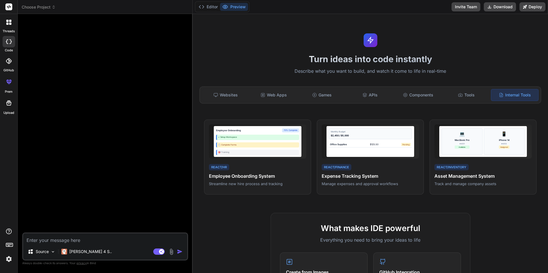
click at [105, 238] on textarea at bounding box center [105, 238] width 164 height 10
